Goal: Information Seeking & Learning: Compare options

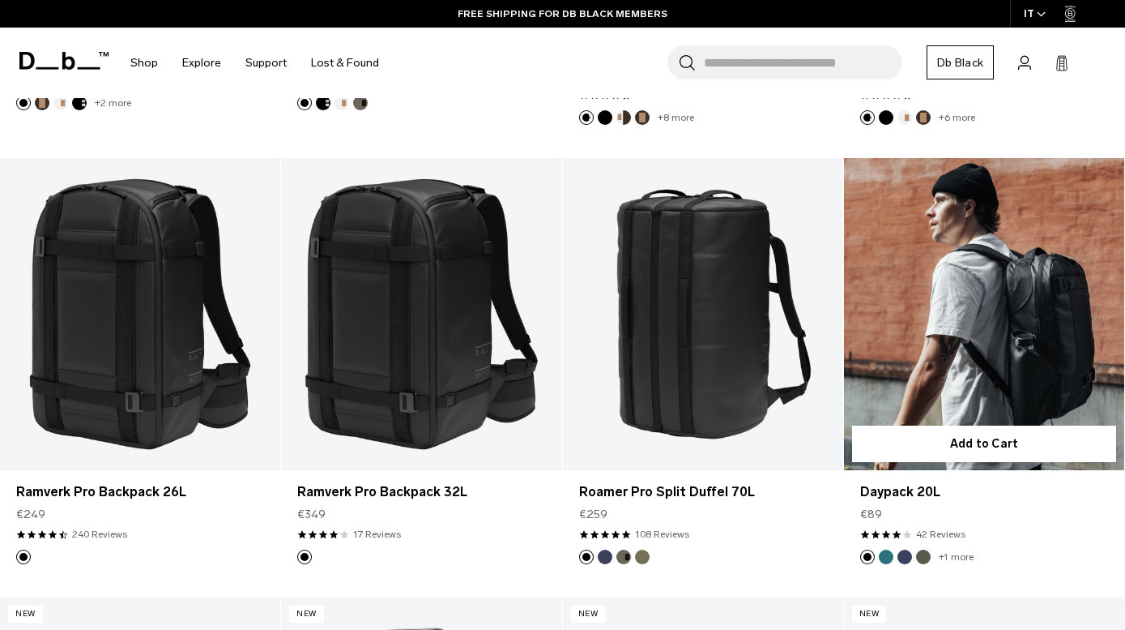
scroll to position [1286, 0]
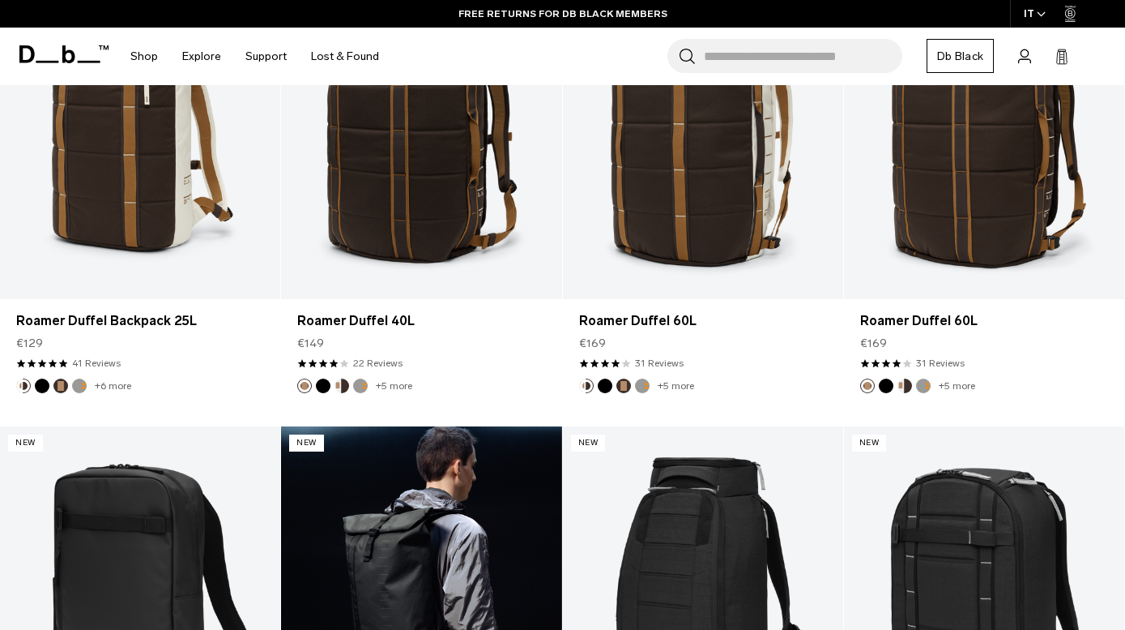
click at [511, 467] on link "Essential Backpack 24L" at bounding box center [421, 582] width 280 height 312
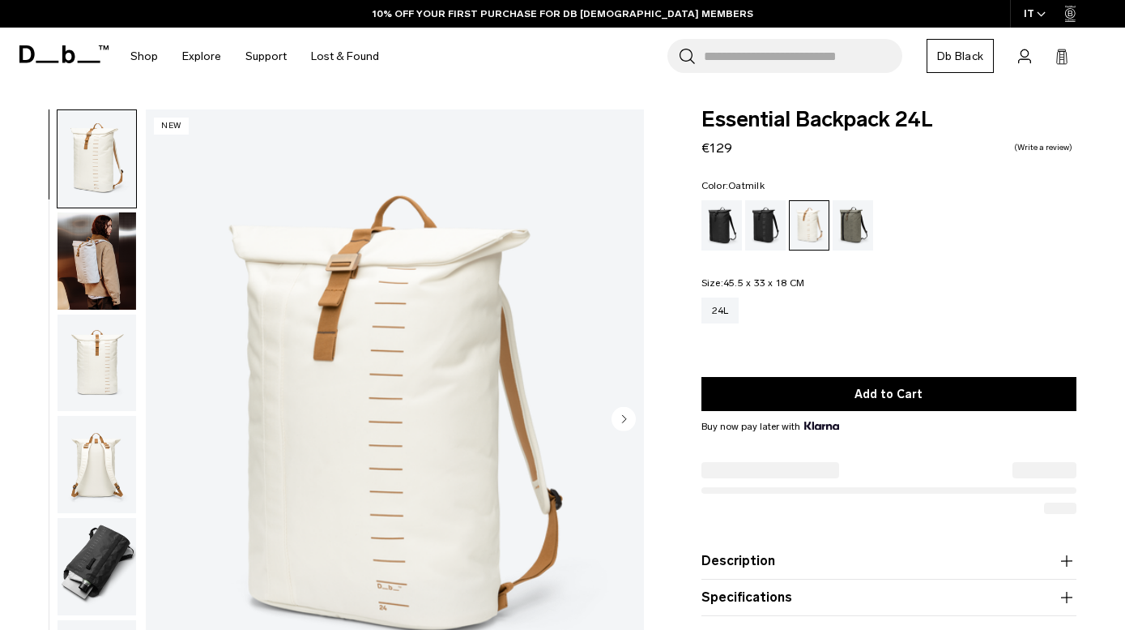
click at [93, 250] on img "button" at bounding box center [97, 260] width 79 height 97
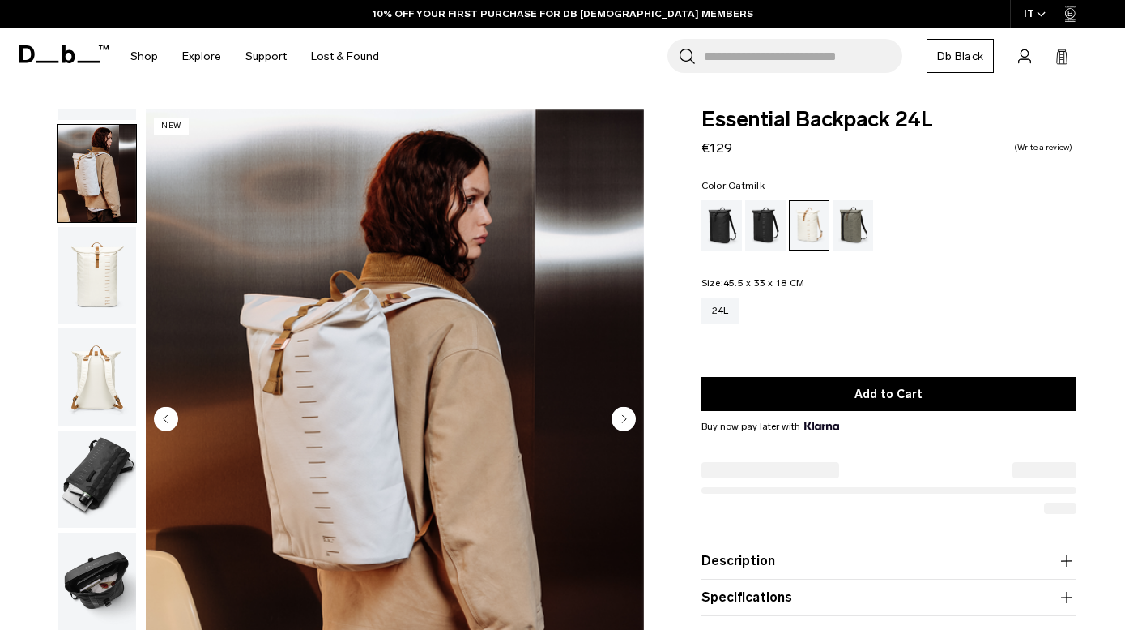
scroll to position [96, 0]
click at [96, 268] on img "button" at bounding box center [97, 275] width 79 height 97
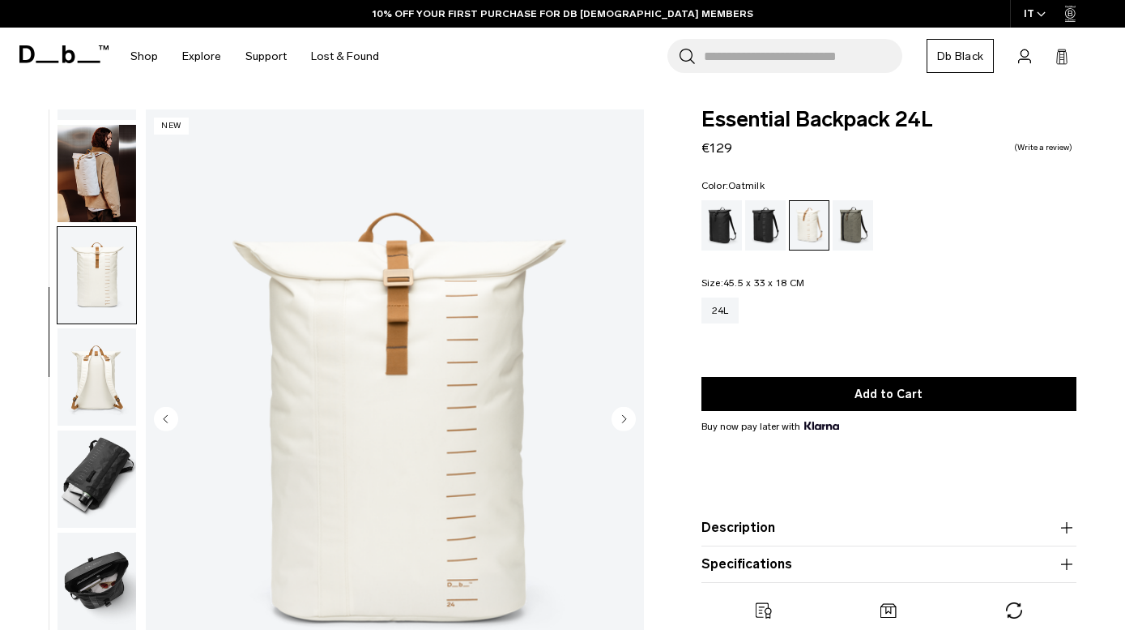
click at [102, 397] on img "button" at bounding box center [97, 376] width 79 height 97
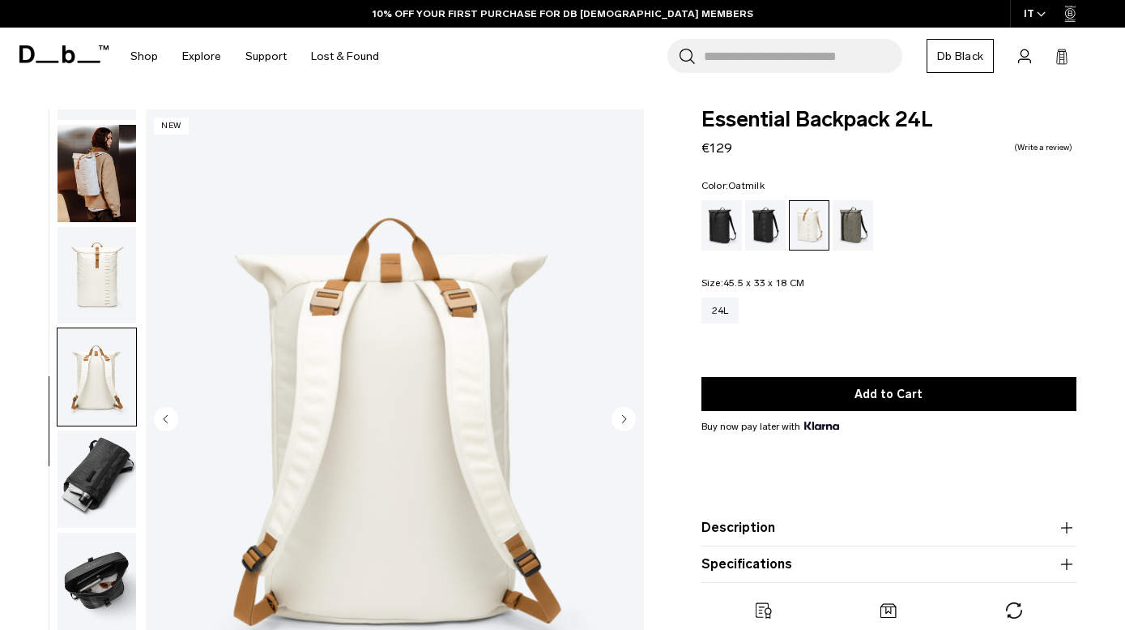
click at [87, 463] on img "button" at bounding box center [97, 478] width 79 height 97
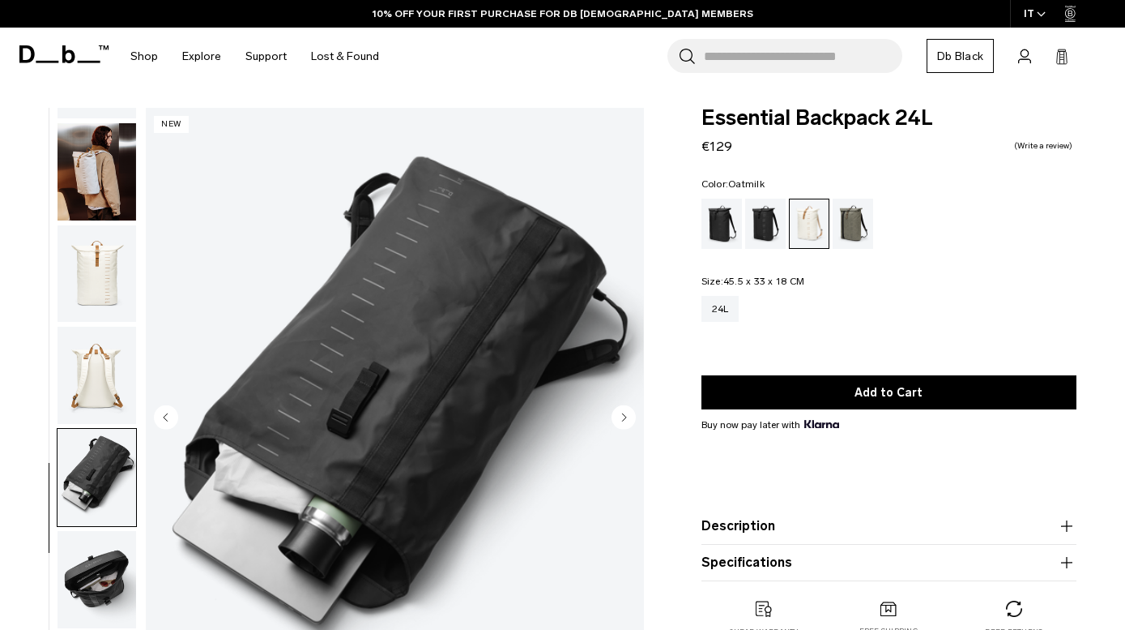
scroll to position [60, 0]
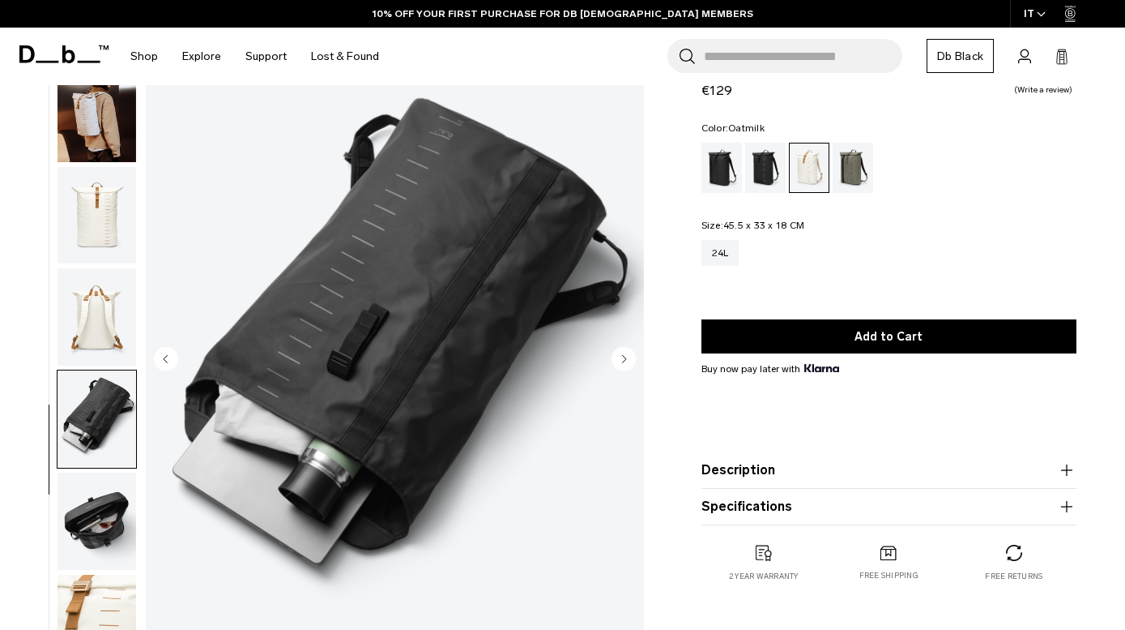
click at [90, 508] on img "button" at bounding box center [97, 520] width 79 height 97
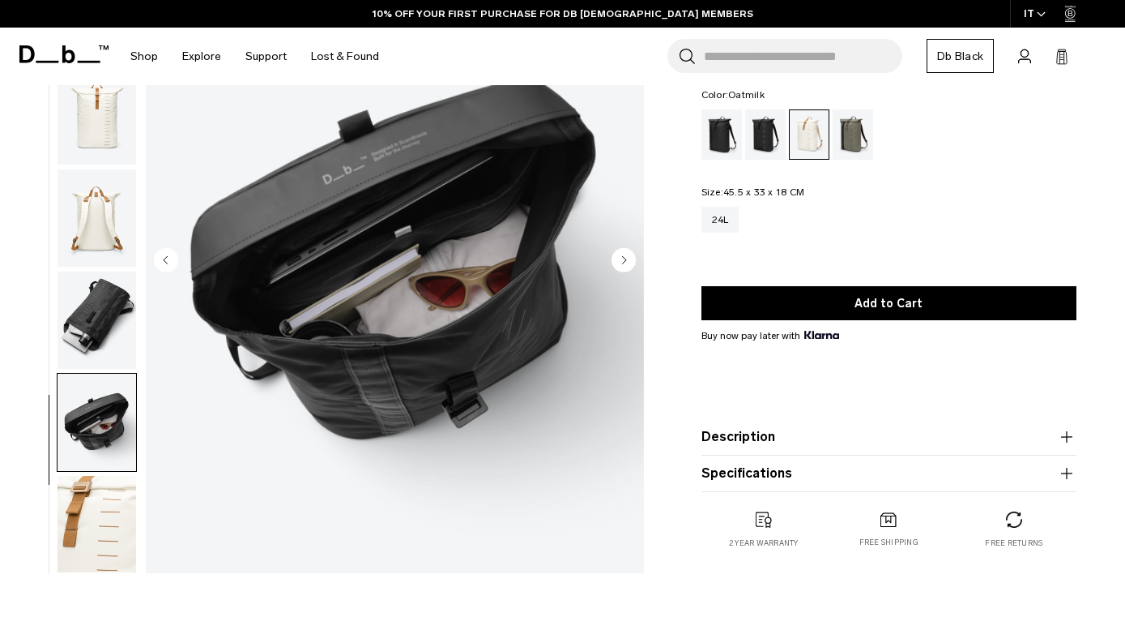
scroll to position [257, 0]
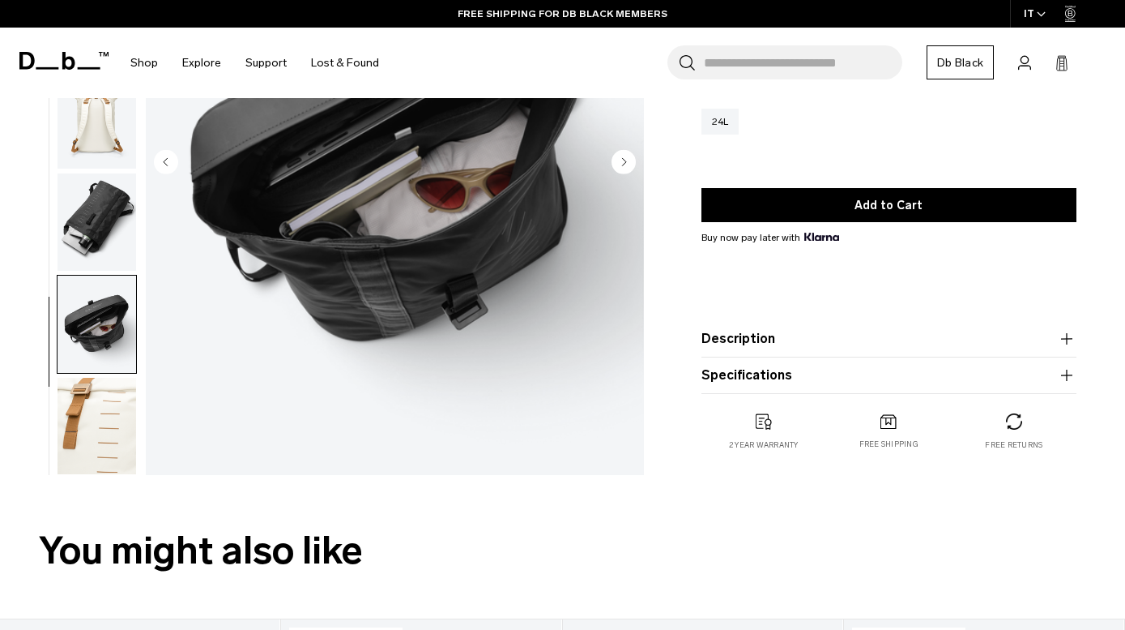
click at [89, 437] on img "button" at bounding box center [97, 426] width 79 height 97
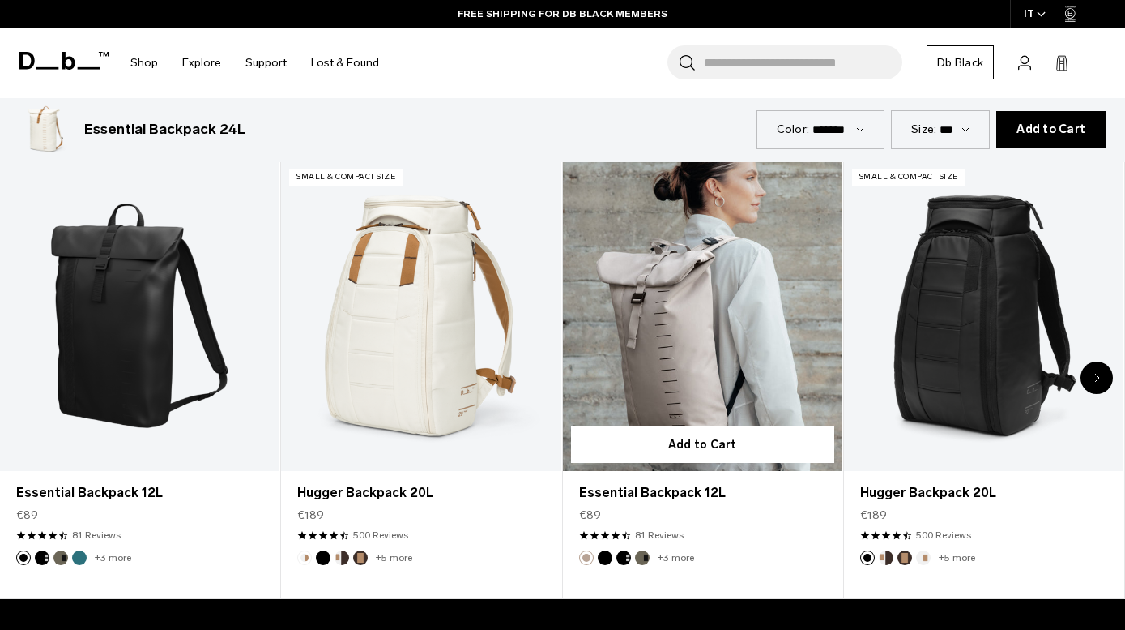
scroll to position [688, 0]
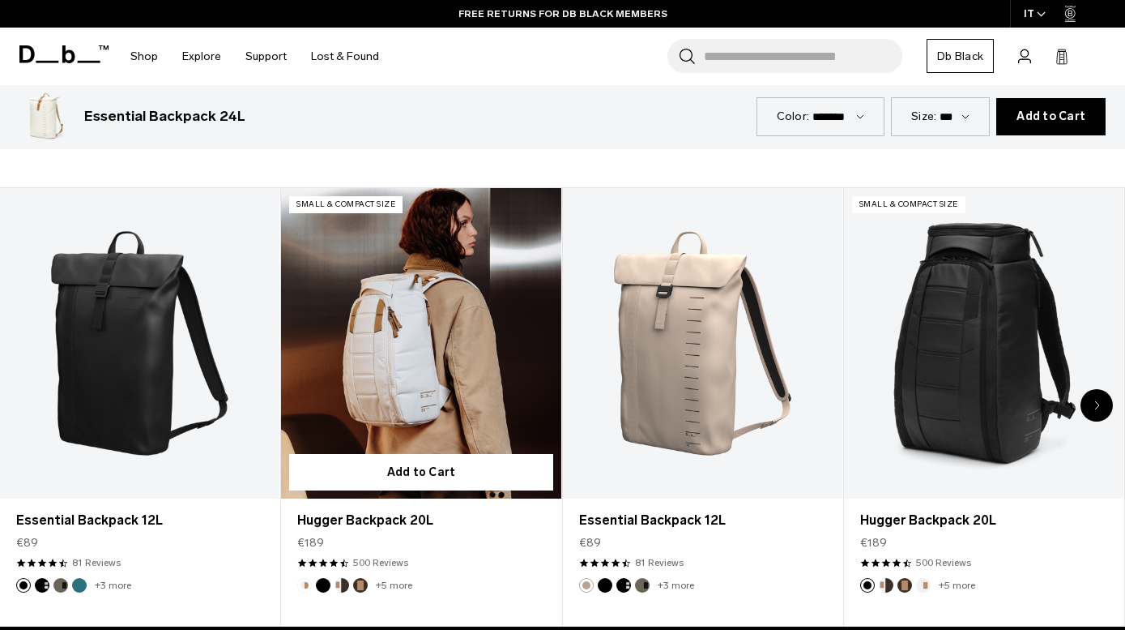
click at [518, 322] on link "Hugger Backpack 20L" at bounding box center [421, 343] width 280 height 311
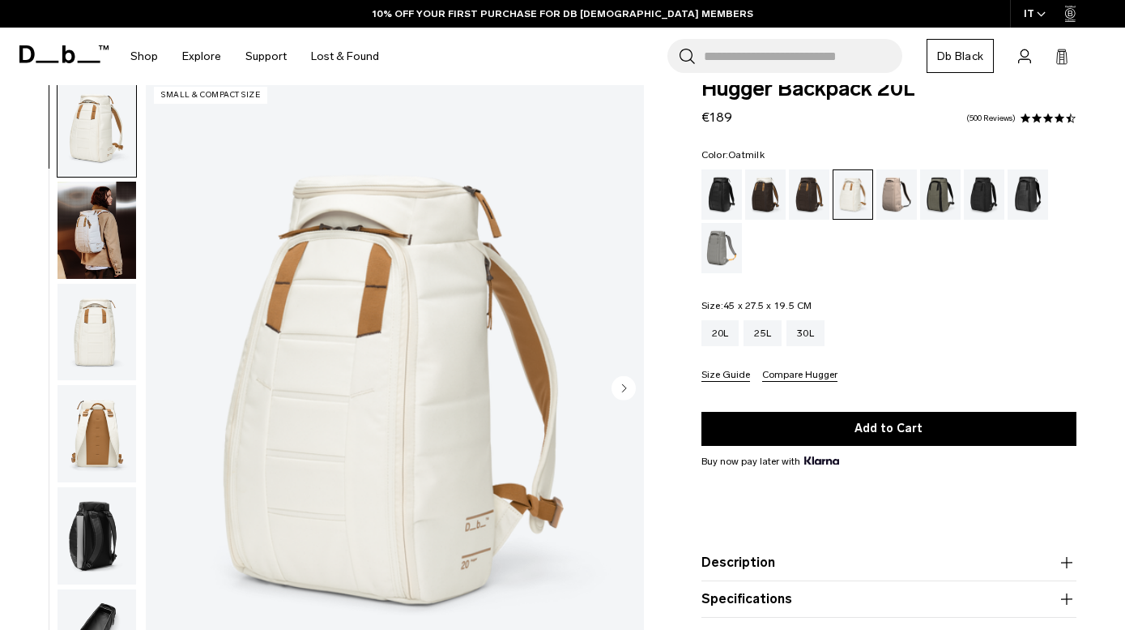
click at [83, 223] on img "button" at bounding box center [97, 229] width 79 height 97
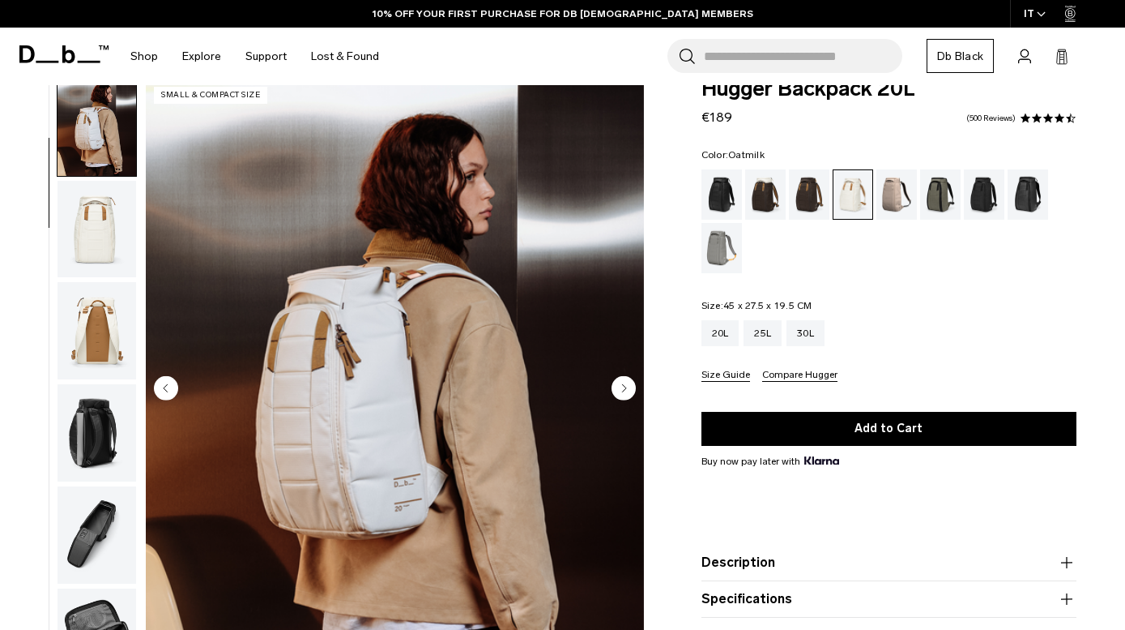
click at [83, 237] on img "button" at bounding box center [97, 229] width 79 height 97
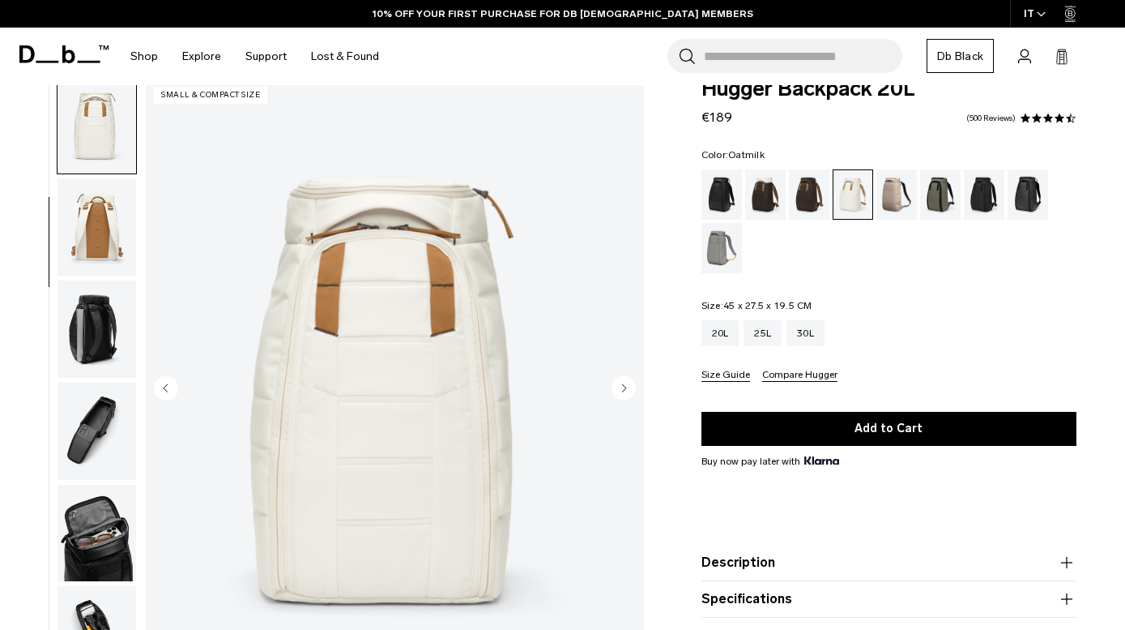
click at [102, 391] on img "button" at bounding box center [97, 430] width 79 height 97
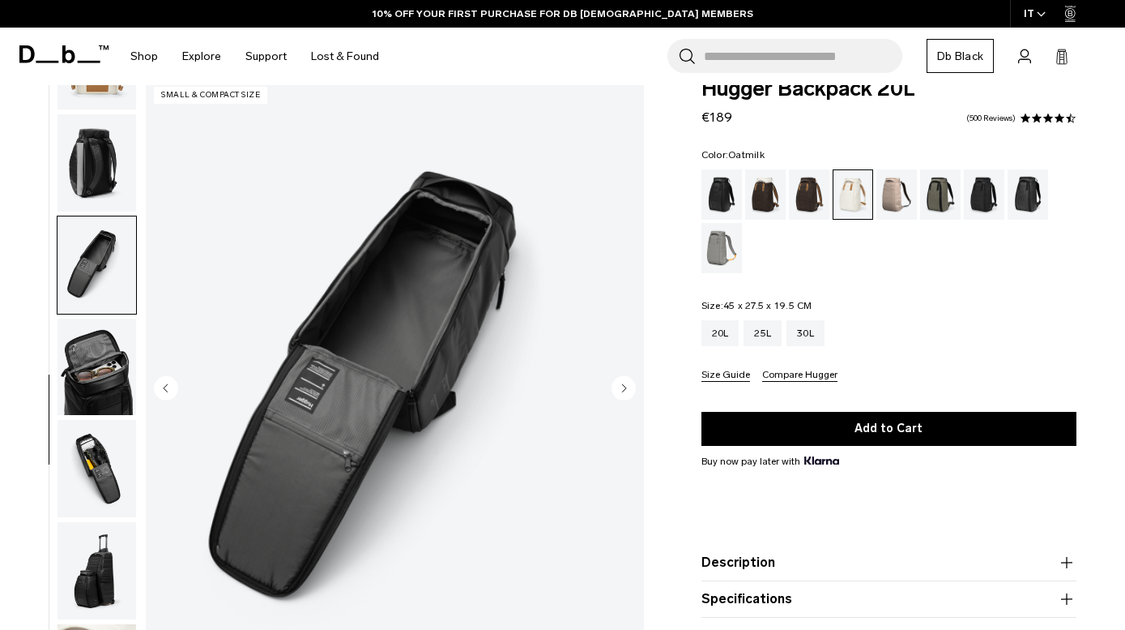
scroll to position [406, 0]
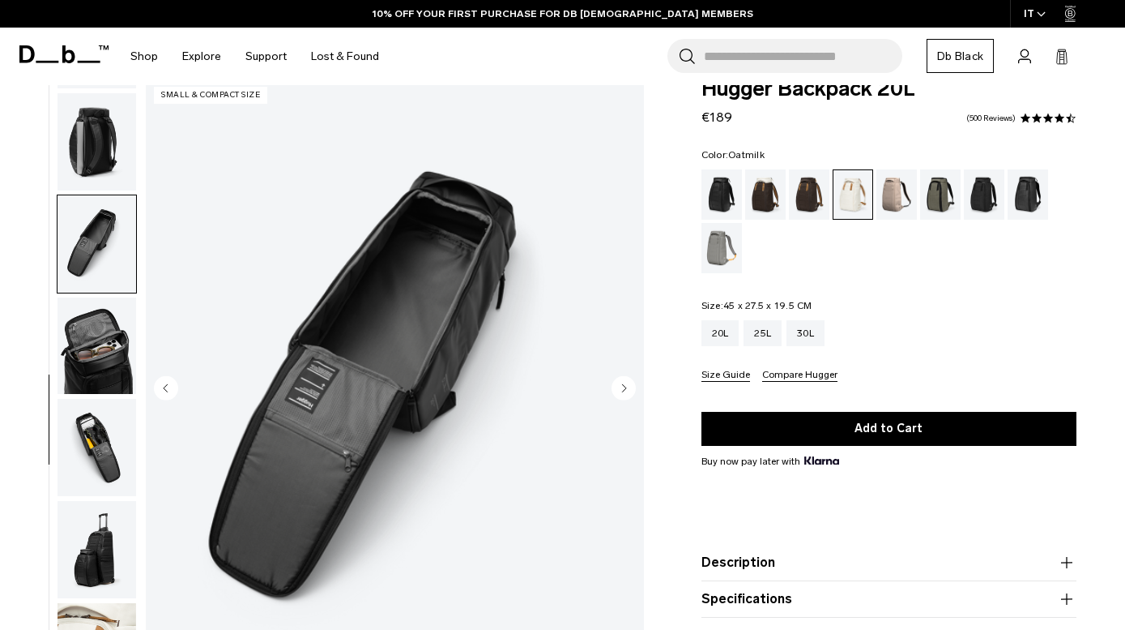
click at [104, 415] on img "button" at bounding box center [97, 447] width 79 height 97
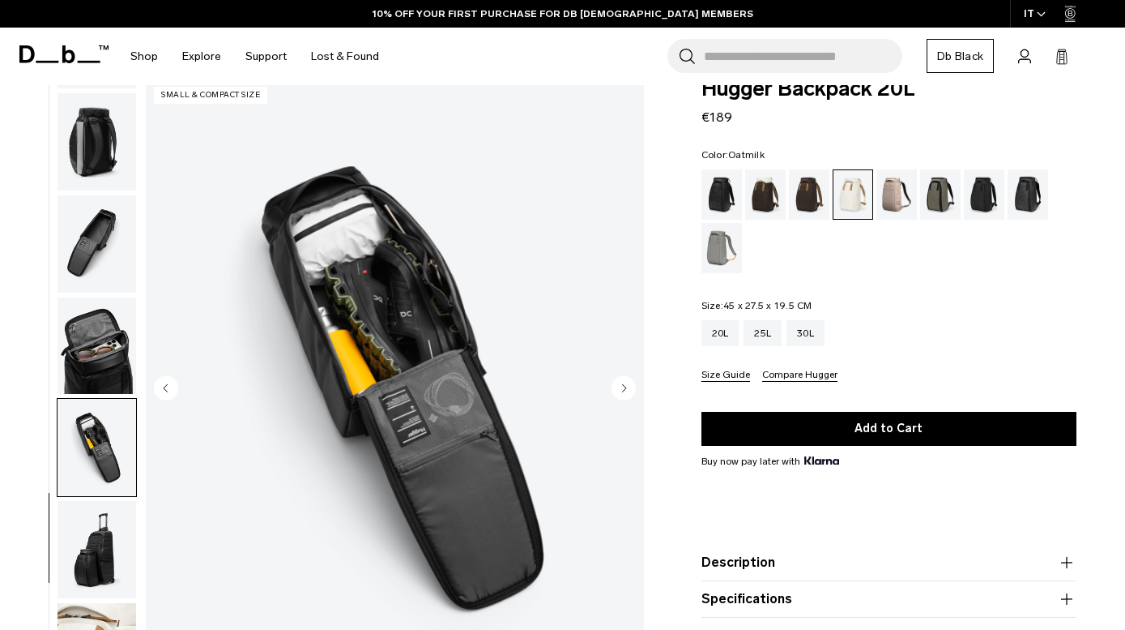
click at [96, 507] on img "button" at bounding box center [97, 549] width 79 height 97
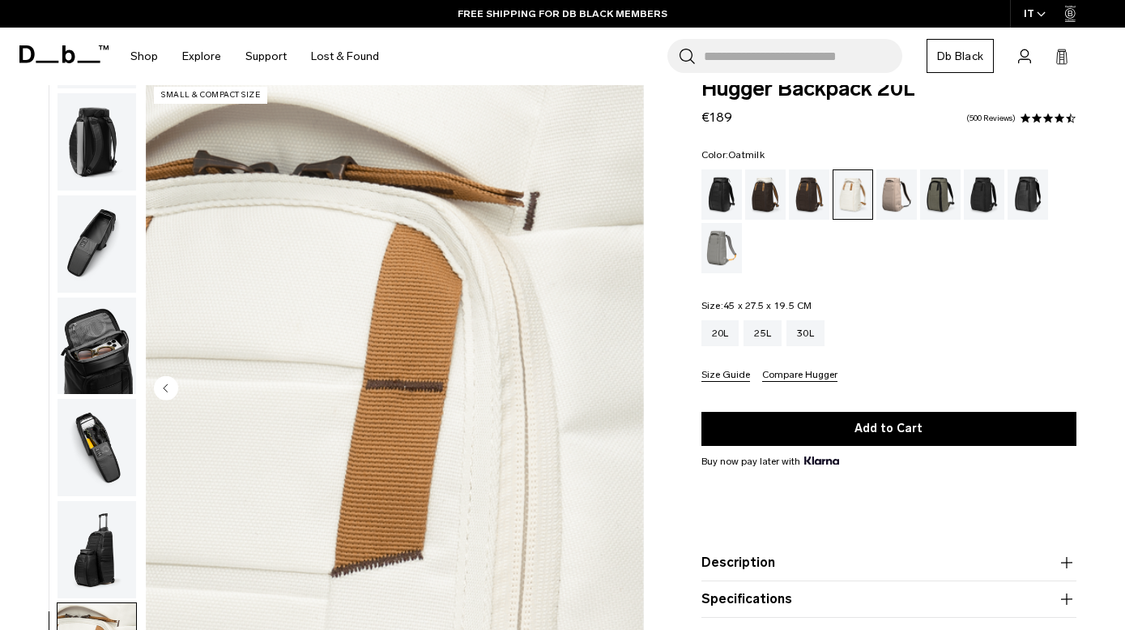
click at [98, 133] on img "button" at bounding box center [97, 141] width 79 height 97
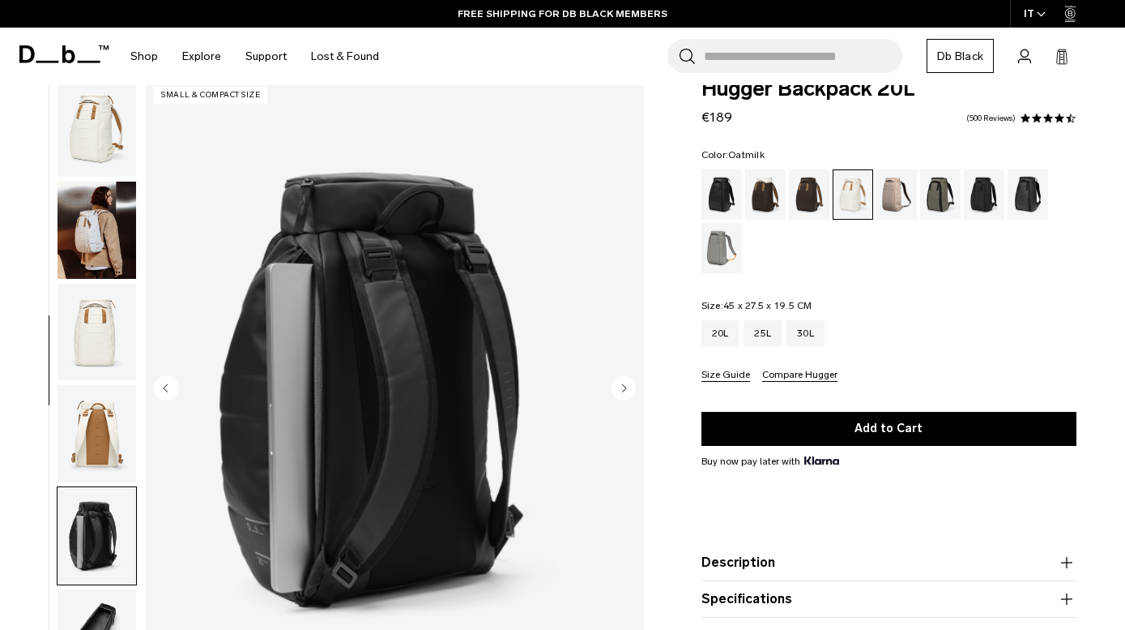
scroll to position [-2, 0]
click at [97, 167] on img "button" at bounding box center [97, 127] width 79 height 97
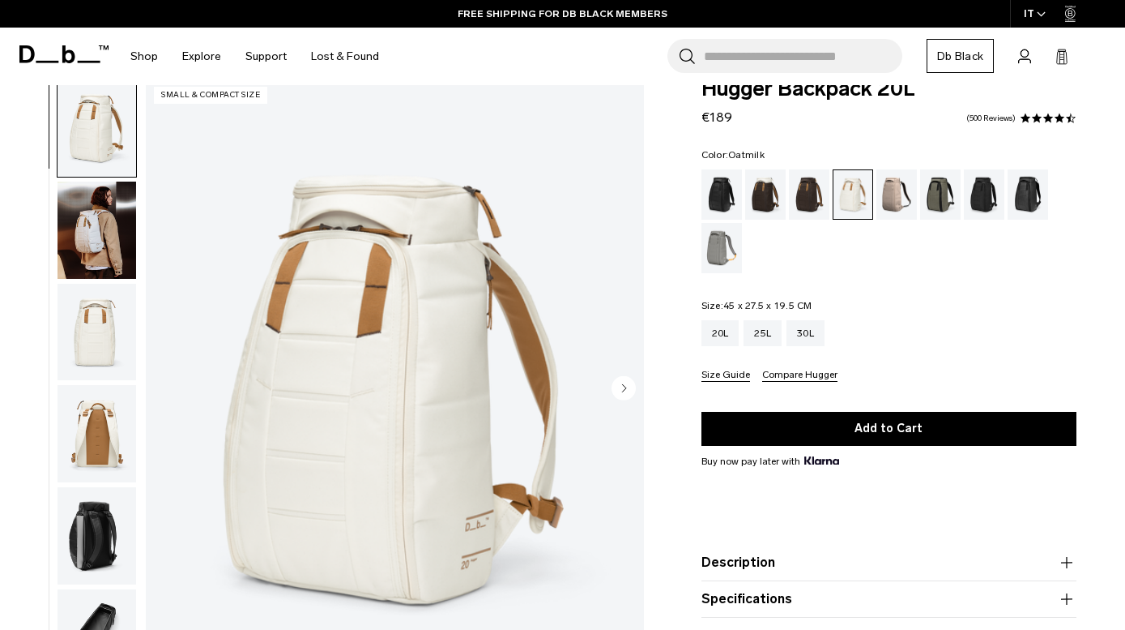
click at [109, 231] on img "button" at bounding box center [97, 229] width 79 height 97
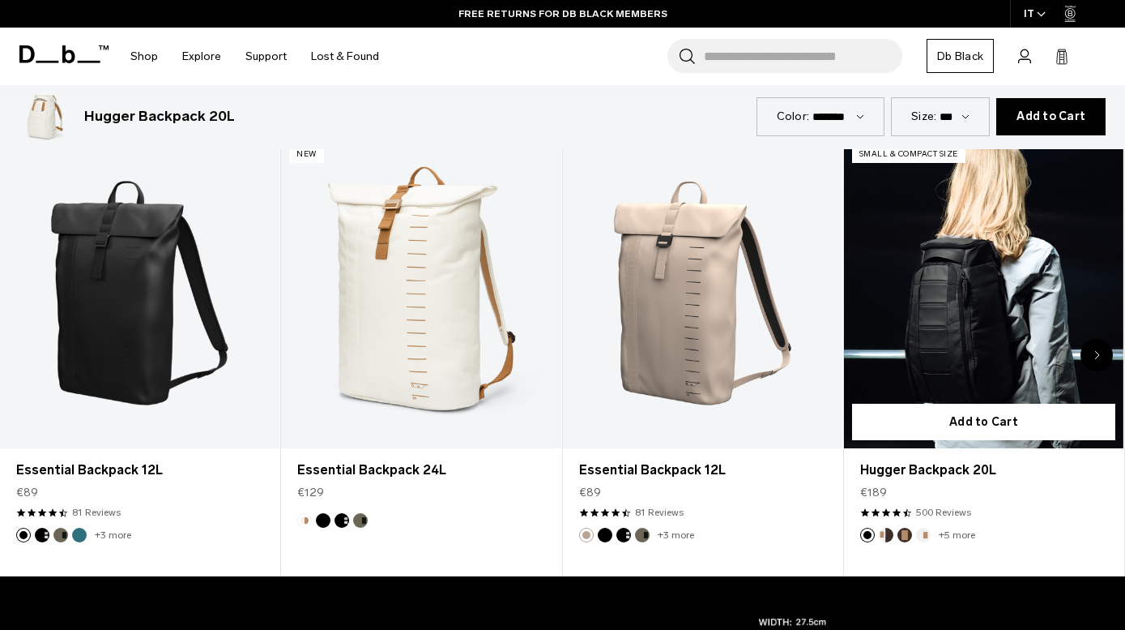
scroll to position [737, 0]
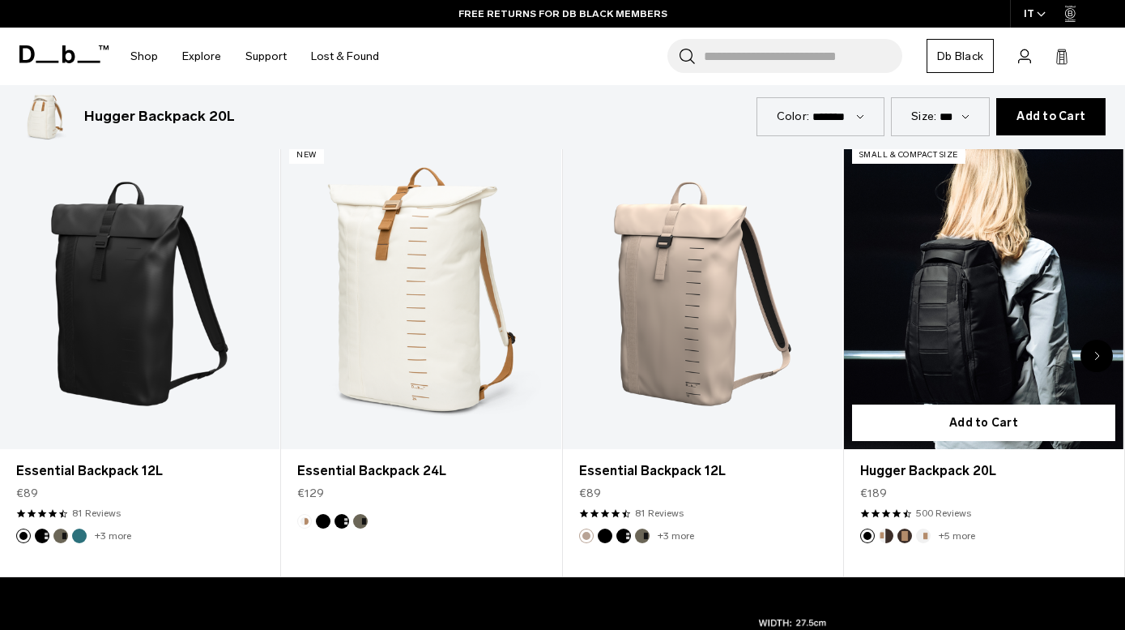
click at [1069, 317] on link "Hugger Backpack 20L" at bounding box center [984, 294] width 280 height 311
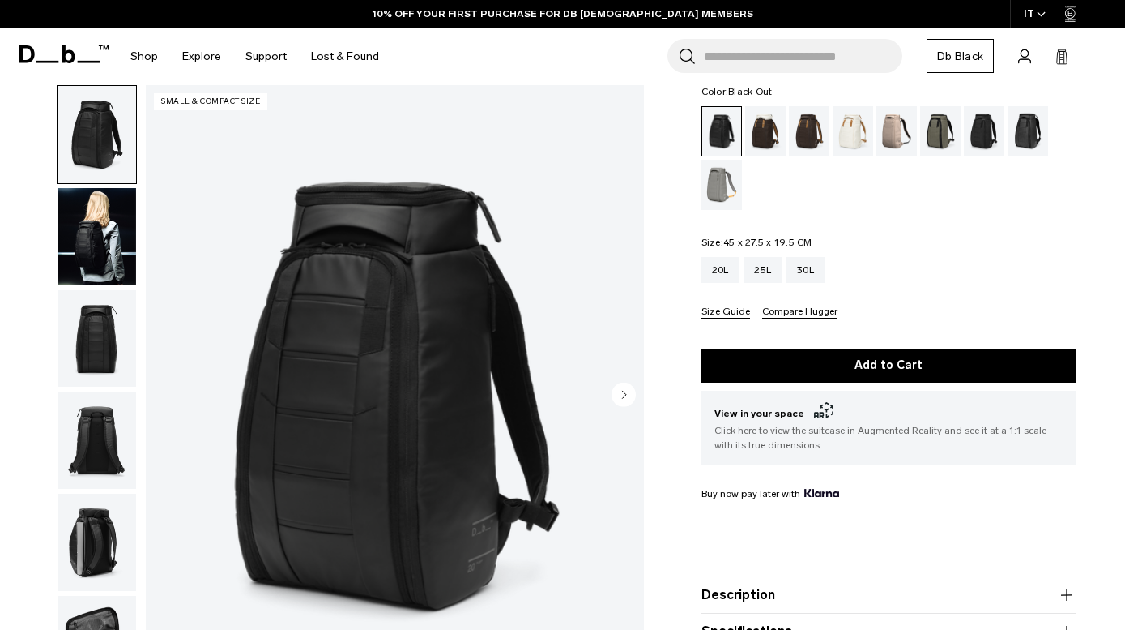
click at [122, 233] on img "button" at bounding box center [97, 236] width 79 height 97
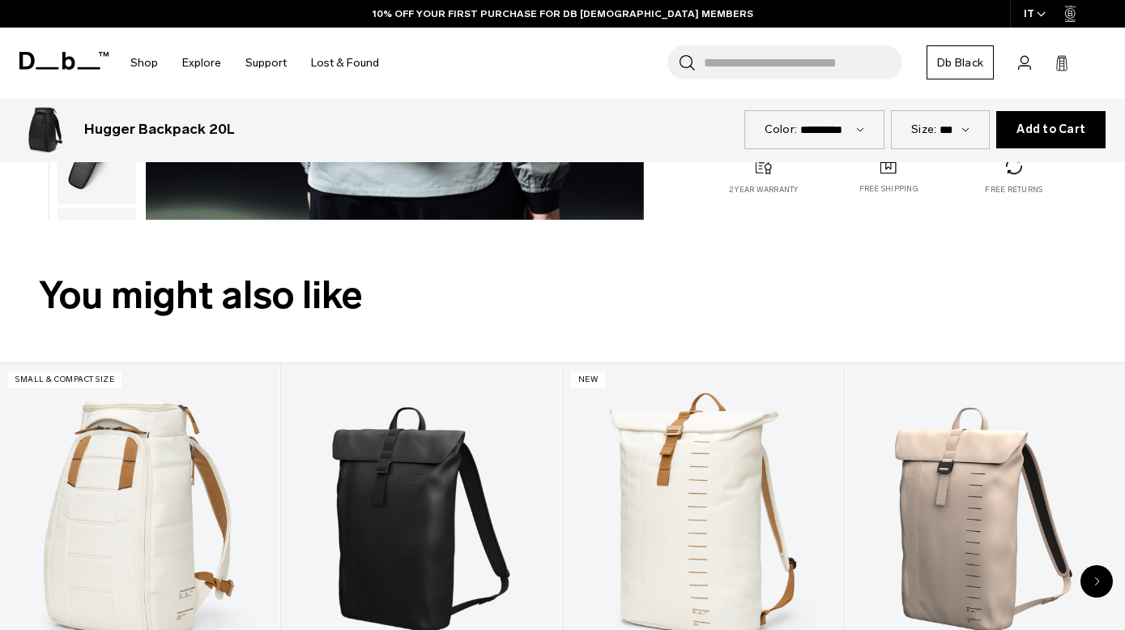
scroll to position [714, 0]
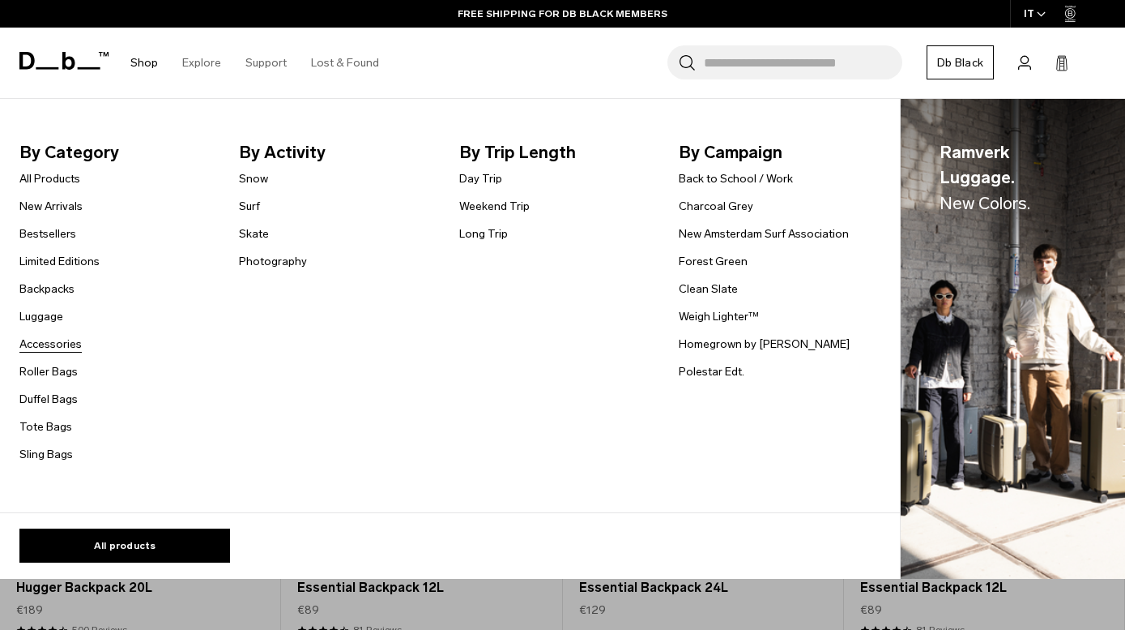
click at [59, 349] on link "Accessories" at bounding box center [50, 343] width 62 height 17
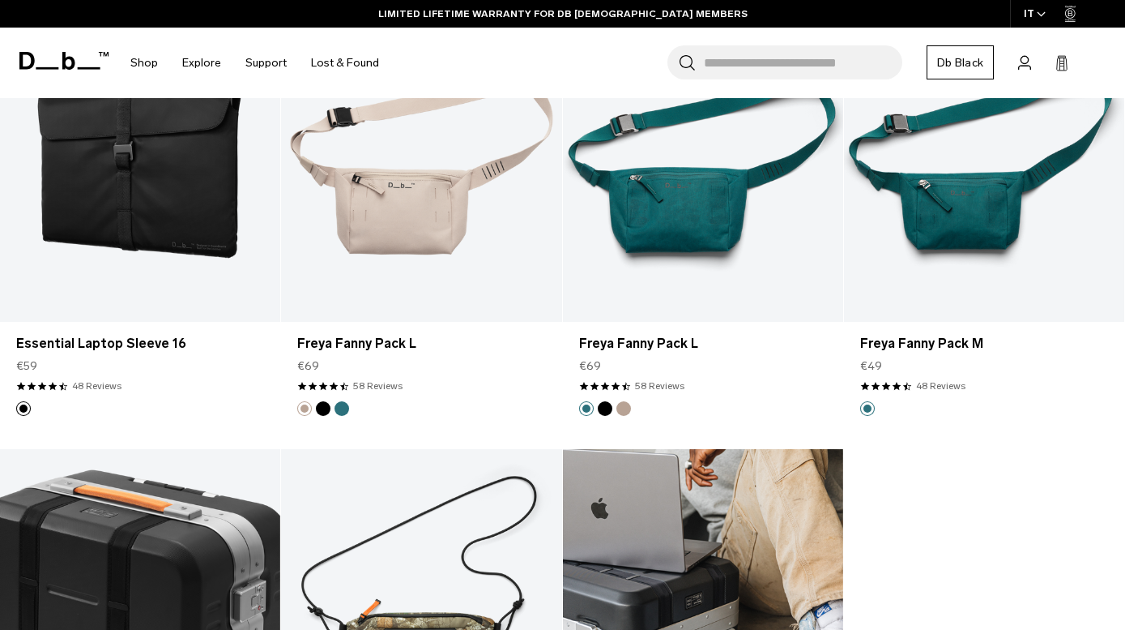
scroll to position [3730, 0]
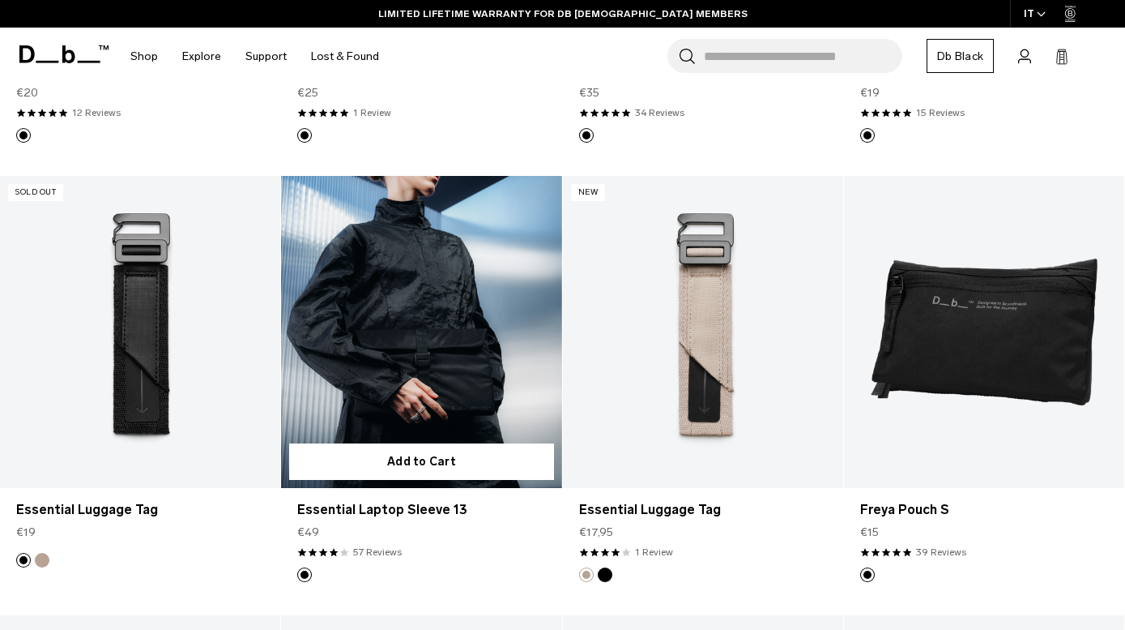
click at [412, 315] on link "Essential Laptop Sleeve 13" at bounding box center [421, 332] width 280 height 312
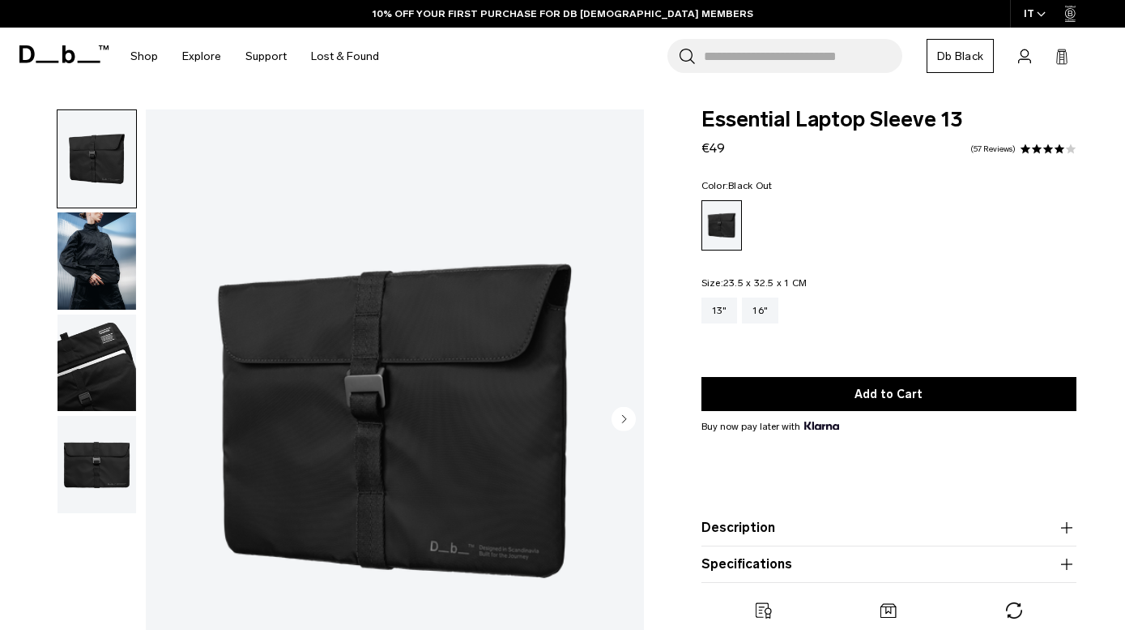
scroll to position [82, 0]
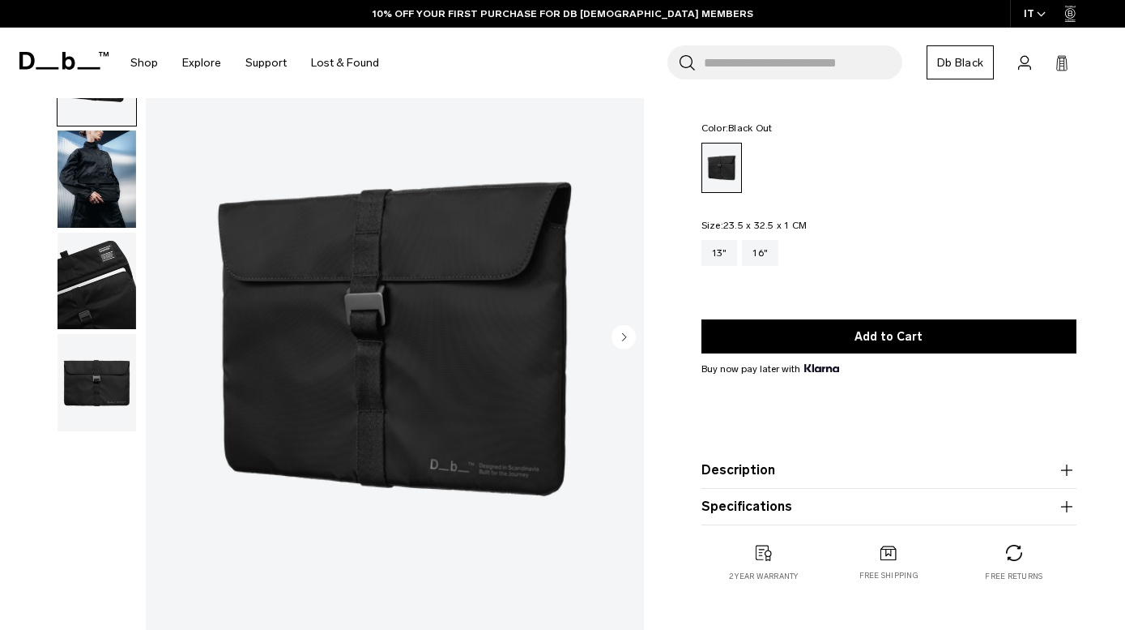
click at [112, 210] on img "button" at bounding box center [97, 178] width 79 height 97
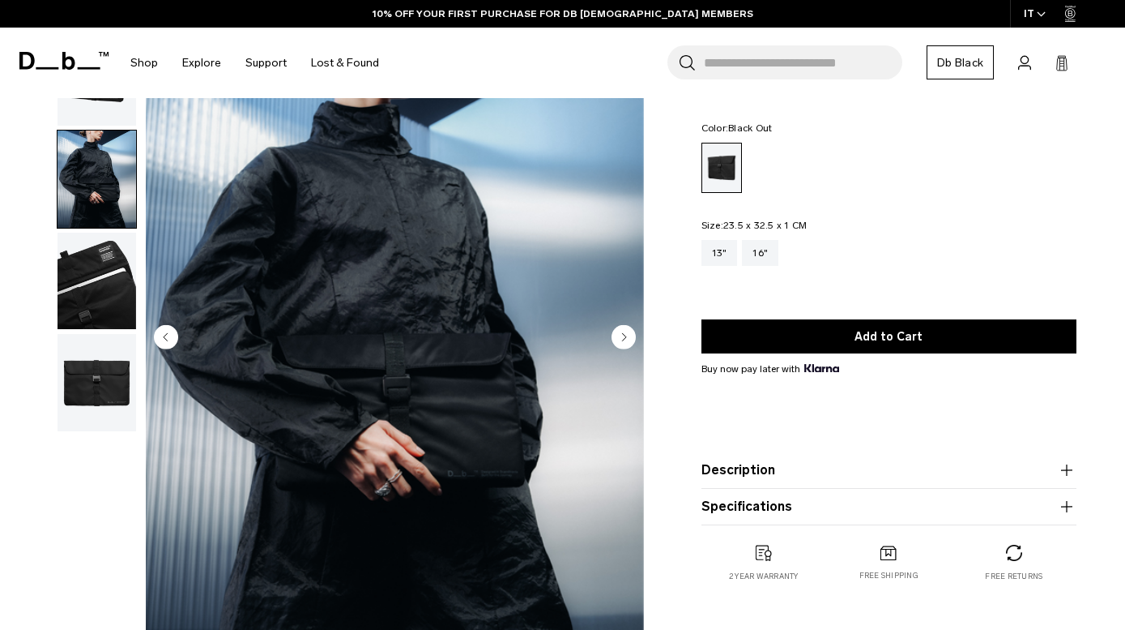
click at [113, 268] on img "button" at bounding box center [97, 281] width 79 height 97
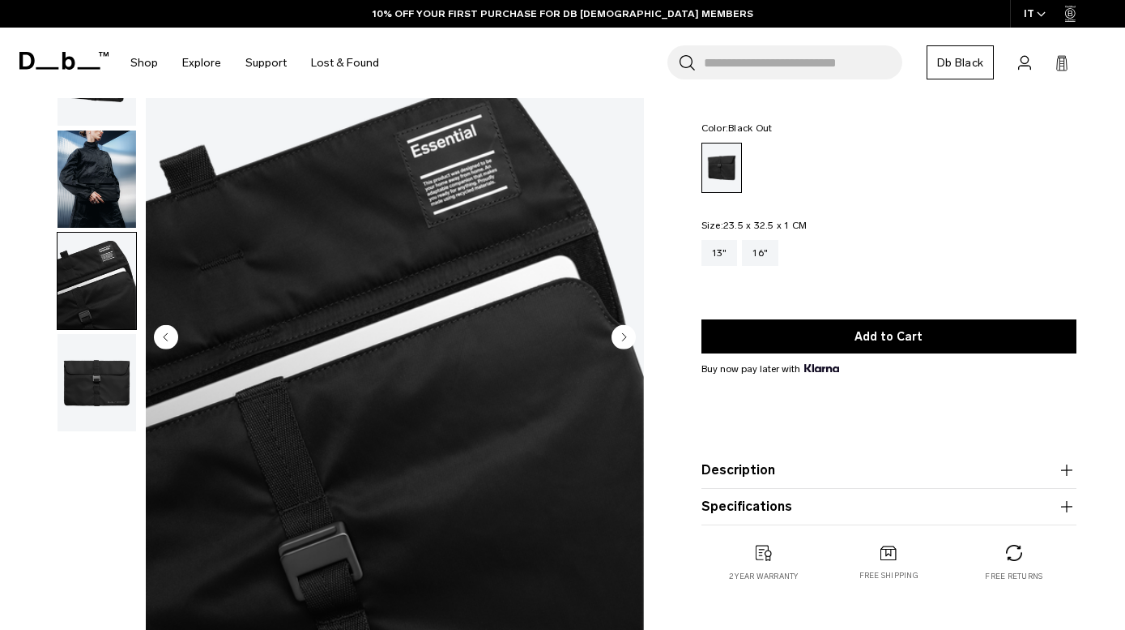
click at [106, 330] on img "button" at bounding box center [97, 281] width 79 height 97
click at [105, 385] on img "button" at bounding box center [97, 382] width 79 height 97
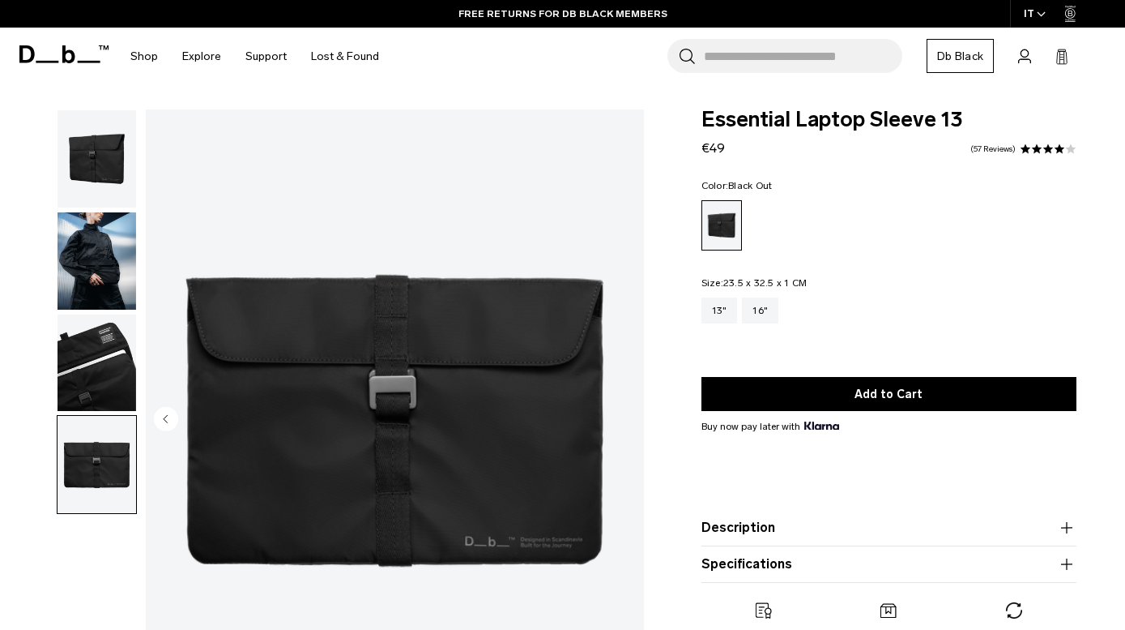
scroll to position [0, 0]
